Goal: Information Seeking & Learning: Learn about a topic

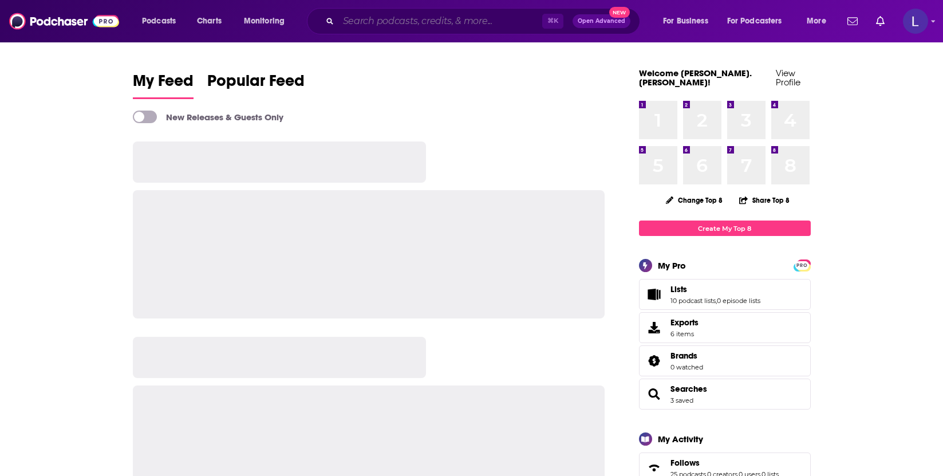
click at [393, 21] on input "Search podcasts, credits, & more..." at bounding box center [440, 21] width 204 height 18
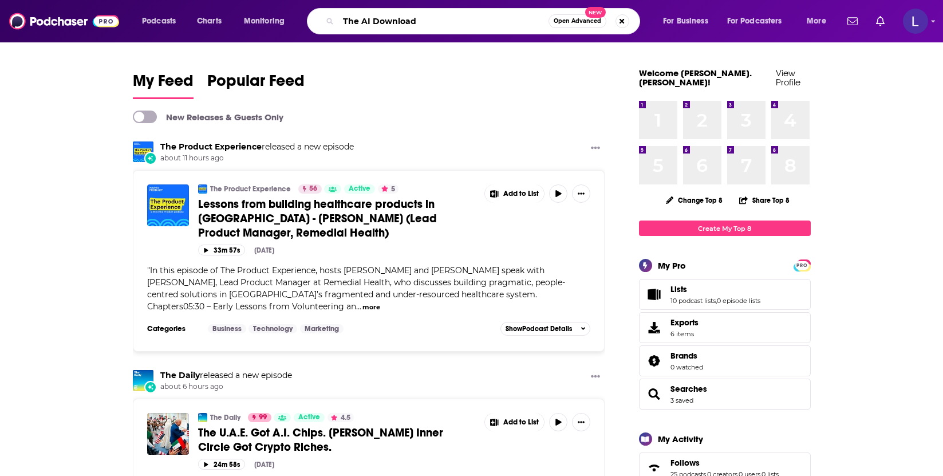
type input "The AI Download"
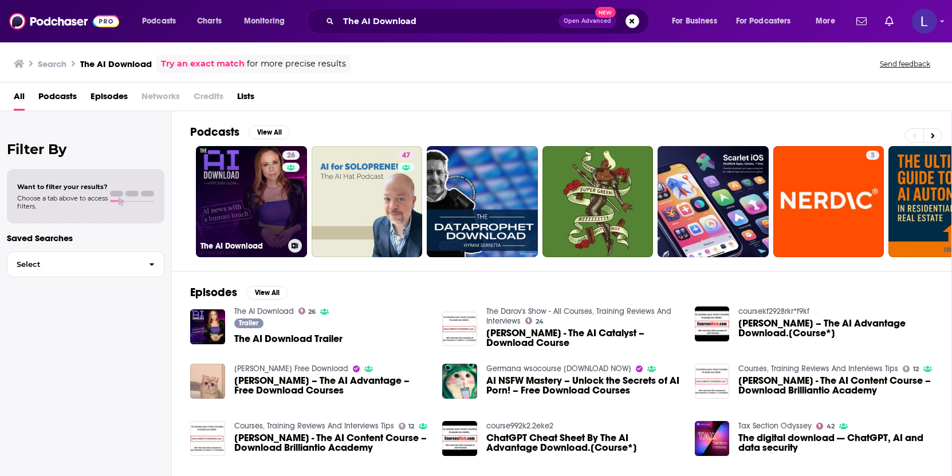
click at [232, 220] on link "26 The AI Download" at bounding box center [251, 201] width 111 height 111
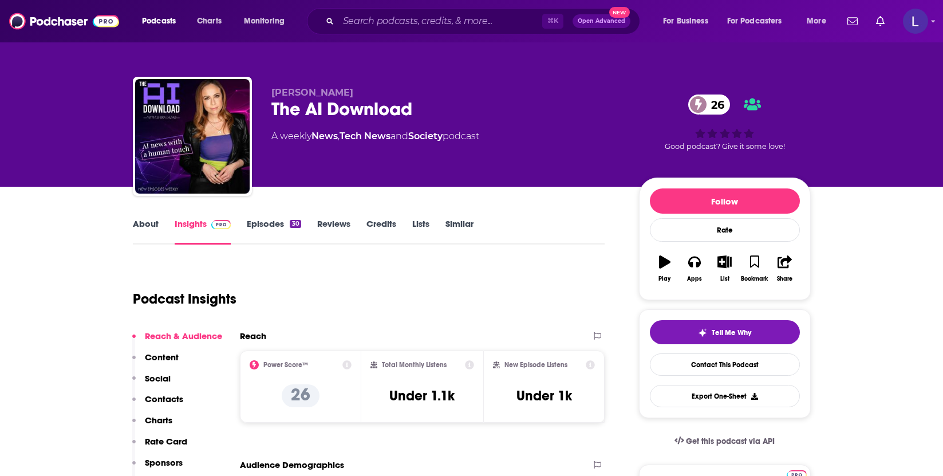
click at [139, 222] on link "About" at bounding box center [146, 231] width 26 height 26
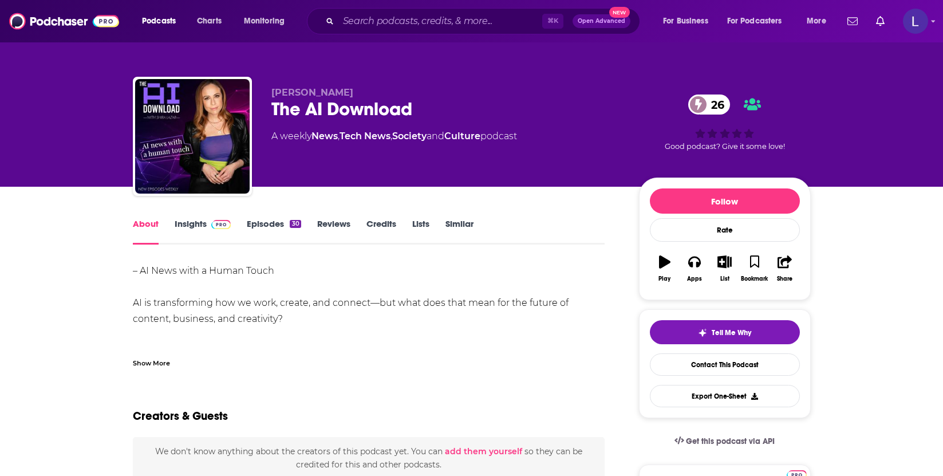
click at [175, 224] on link "Insights" at bounding box center [203, 231] width 57 height 26
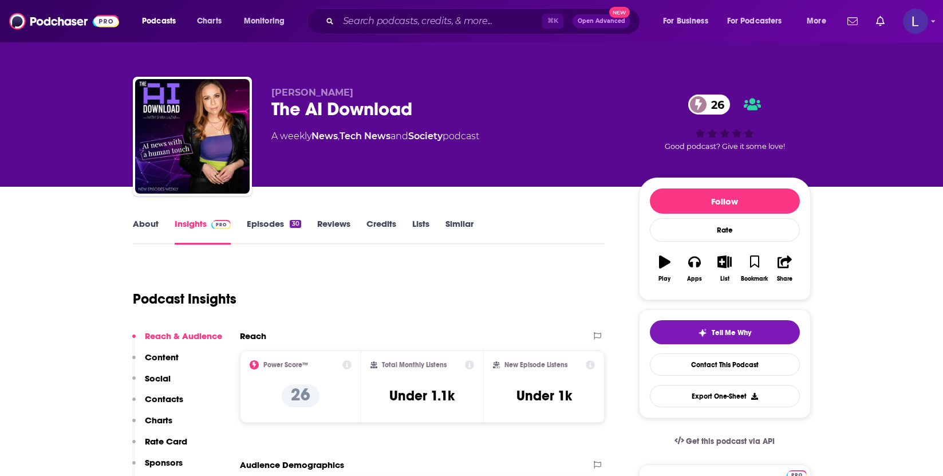
click at [174, 396] on p "Contacts" at bounding box center [164, 398] width 38 height 11
drag, startPoint x: 390, startPoint y: 396, endPoint x: 452, endPoint y: 395, distance: 62.4
click at [452, 395] on h3 "Under 1.1k" at bounding box center [421, 395] width 65 height 17
copy h3 "Under 1.1k"
click at [255, 219] on link "Episodes 30" at bounding box center [274, 231] width 54 height 26
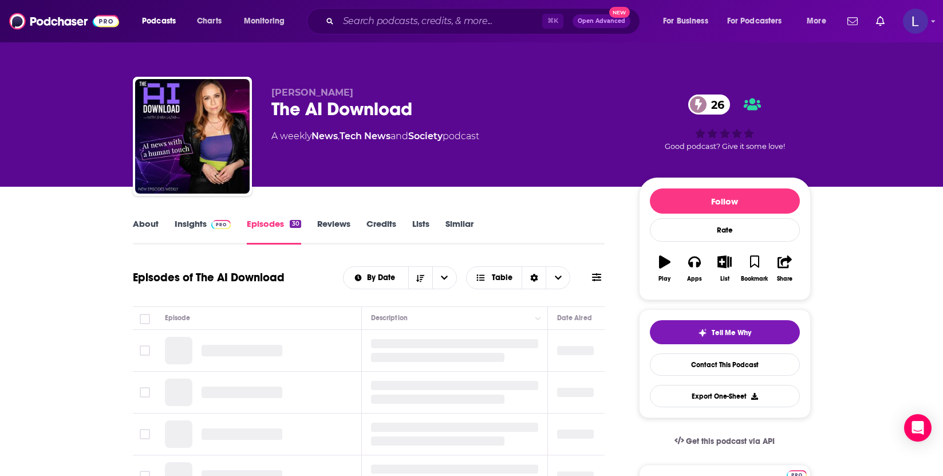
click at [222, 226] on img at bounding box center [221, 224] width 20 height 9
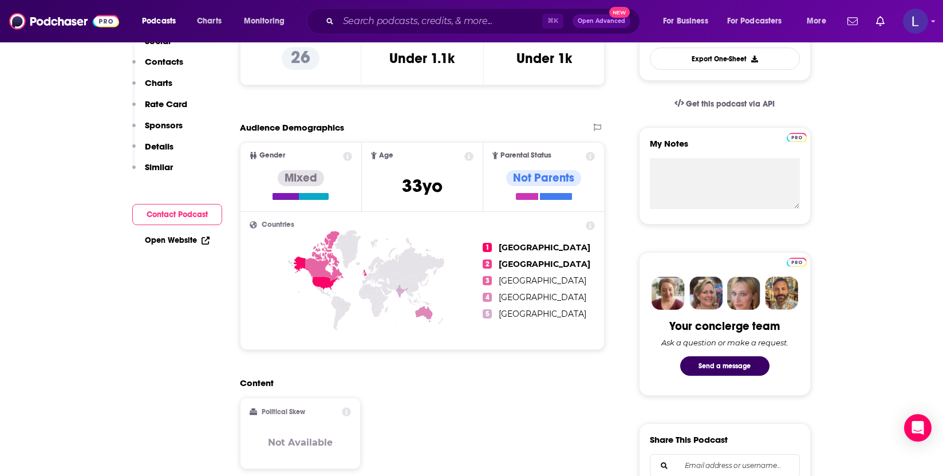
scroll to position [338, 0]
